Goal: Feedback & Contribution: Leave review/rating

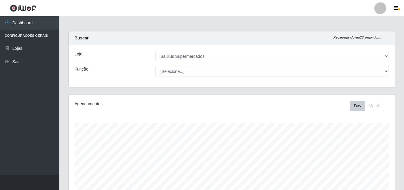
select select "423"
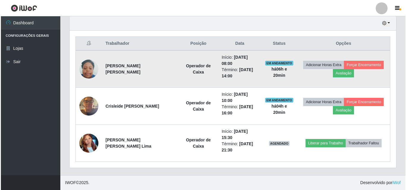
scroll to position [123, 327]
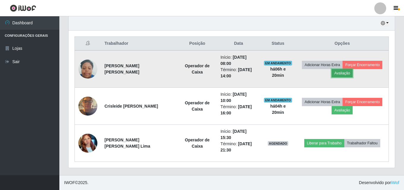
click at [350, 75] on button "Avaliação" at bounding box center [342, 73] width 21 height 8
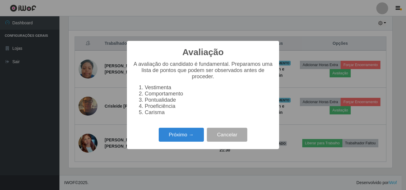
scroll to position [123, 324]
click at [179, 139] on button "Próximo →" at bounding box center [181, 135] width 45 height 14
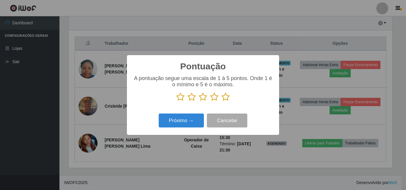
click at [227, 98] on icon at bounding box center [225, 97] width 8 height 9
click at [221, 102] on input "radio" at bounding box center [221, 102] width 0 height 0
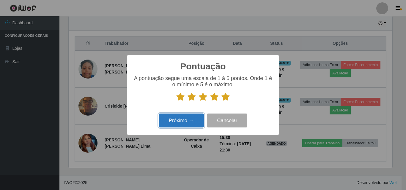
click at [198, 121] on button "Próximo →" at bounding box center [181, 121] width 45 height 14
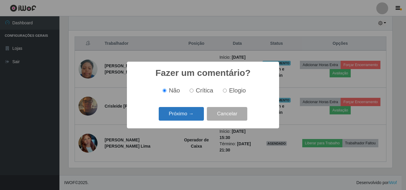
click at [197, 116] on button "Próximo →" at bounding box center [181, 114] width 45 height 14
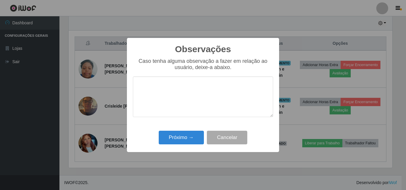
click at [198, 89] on textarea at bounding box center [203, 97] width 140 height 41
type textarea "excelente profissional"
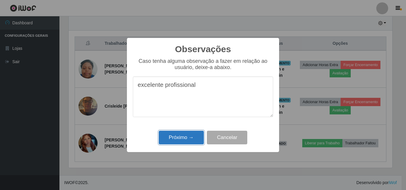
click at [190, 137] on button "Próximo →" at bounding box center [181, 138] width 45 height 14
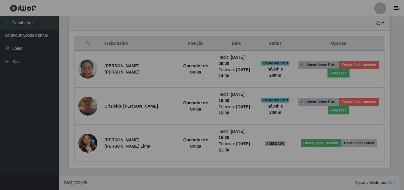
scroll to position [123, 327]
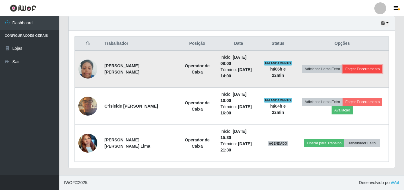
click at [364, 69] on button "Forçar Encerramento" at bounding box center [363, 69] width 40 height 8
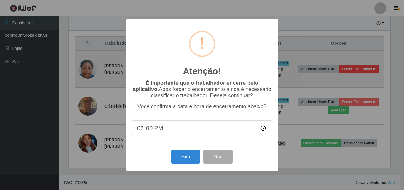
scroll to position [123, 324]
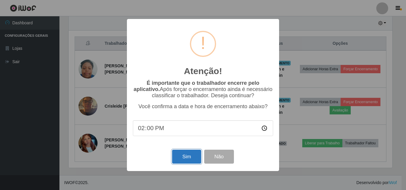
click at [181, 156] on button "Sim" at bounding box center [186, 157] width 29 height 14
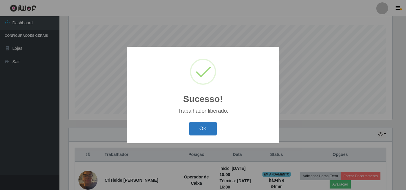
click at [198, 128] on button "OK" at bounding box center [203, 129] width 28 height 14
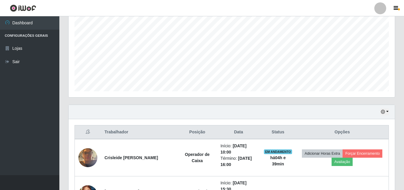
scroll to position [128, 0]
